Goal: Find specific page/section: Find specific page/section

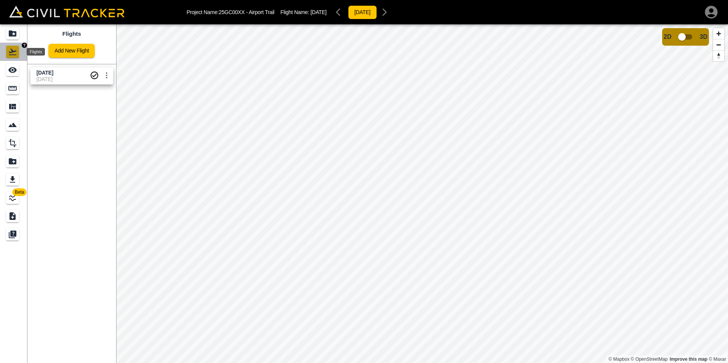
click at [11, 51] on icon "Flights" at bounding box center [12, 51] width 9 height 9
click at [12, 37] on icon "Projects" at bounding box center [13, 33] width 8 height 6
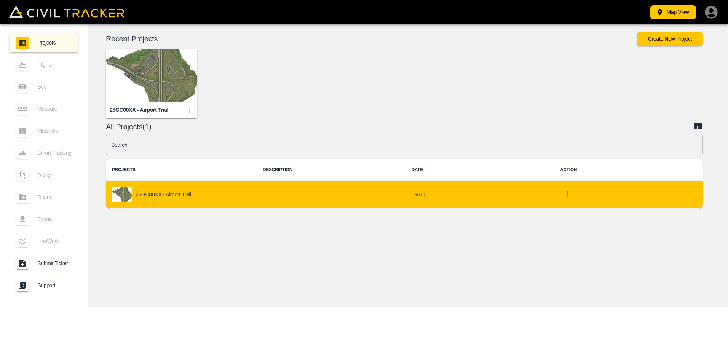
click at [163, 196] on p "25GC00XX - Airport Trail" at bounding box center [164, 194] width 56 height 6
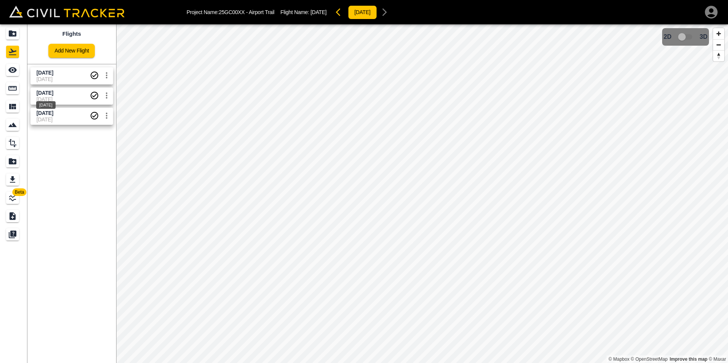
click at [52, 94] on span "Aug 15 2025" at bounding box center [45, 93] width 17 height 6
drag, startPoint x: 682, startPoint y: 36, endPoint x: 702, endPoint y: 42, distance: 20.6
click at [702, 42] on div "2D 3D" at bounding box center [686, 37] width 44 height 14
click at [692, 38] on input "checkbox" at bounding box center [681, 37] width 43 height 14
click at [47, 76] on div "Aug 20 2025" at bounding box center [45, 83] width 21 height 14
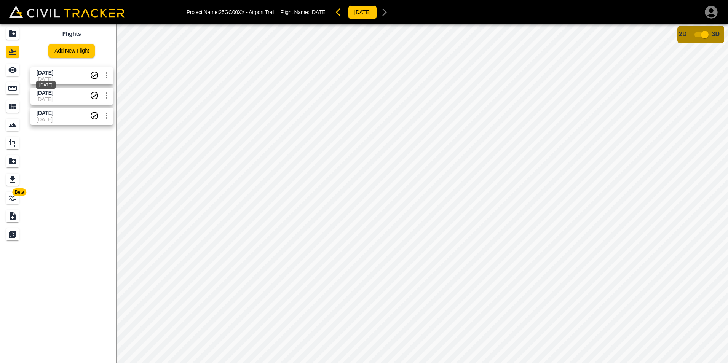
click at [53, 73] on span "Aug 20 2025" at bounding box center [45, 73] width 17 height 6
click at [704, 34] on input "checkbox" at bounding box center [704, 34] width 43 height 14
